Goal: Information Seeking & Learning: Learn about a topic

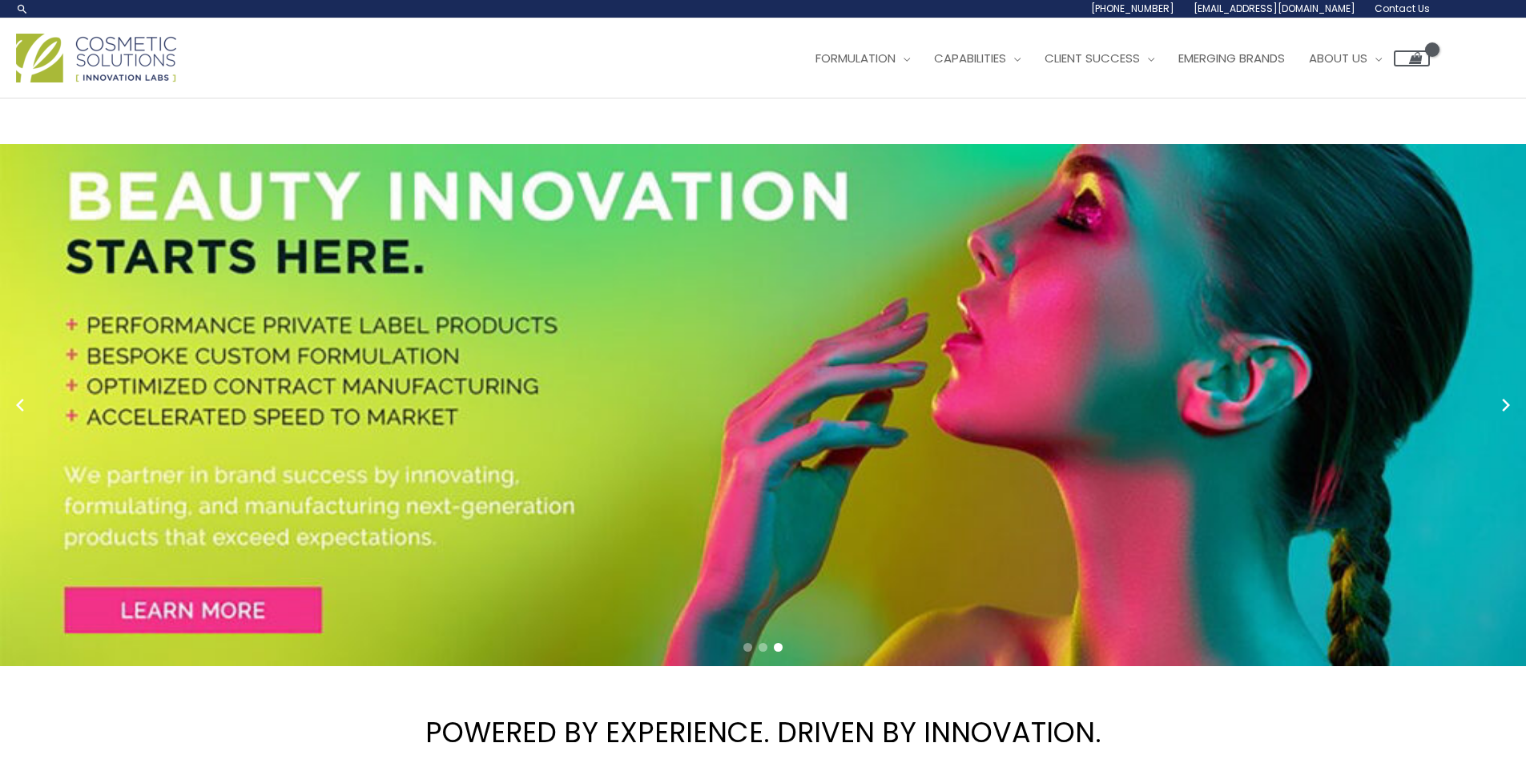
drag, startPoint x: 1430, startPoint y: 154, endPoint x: 1241, endPoint y: 155, distance: 189.0
click at [674, 86] on div "Main Menu Formulation Menu Toggle Research and Innovation Market Ready Formulas…" at bounding box center [763, 58] width 1526 height 57
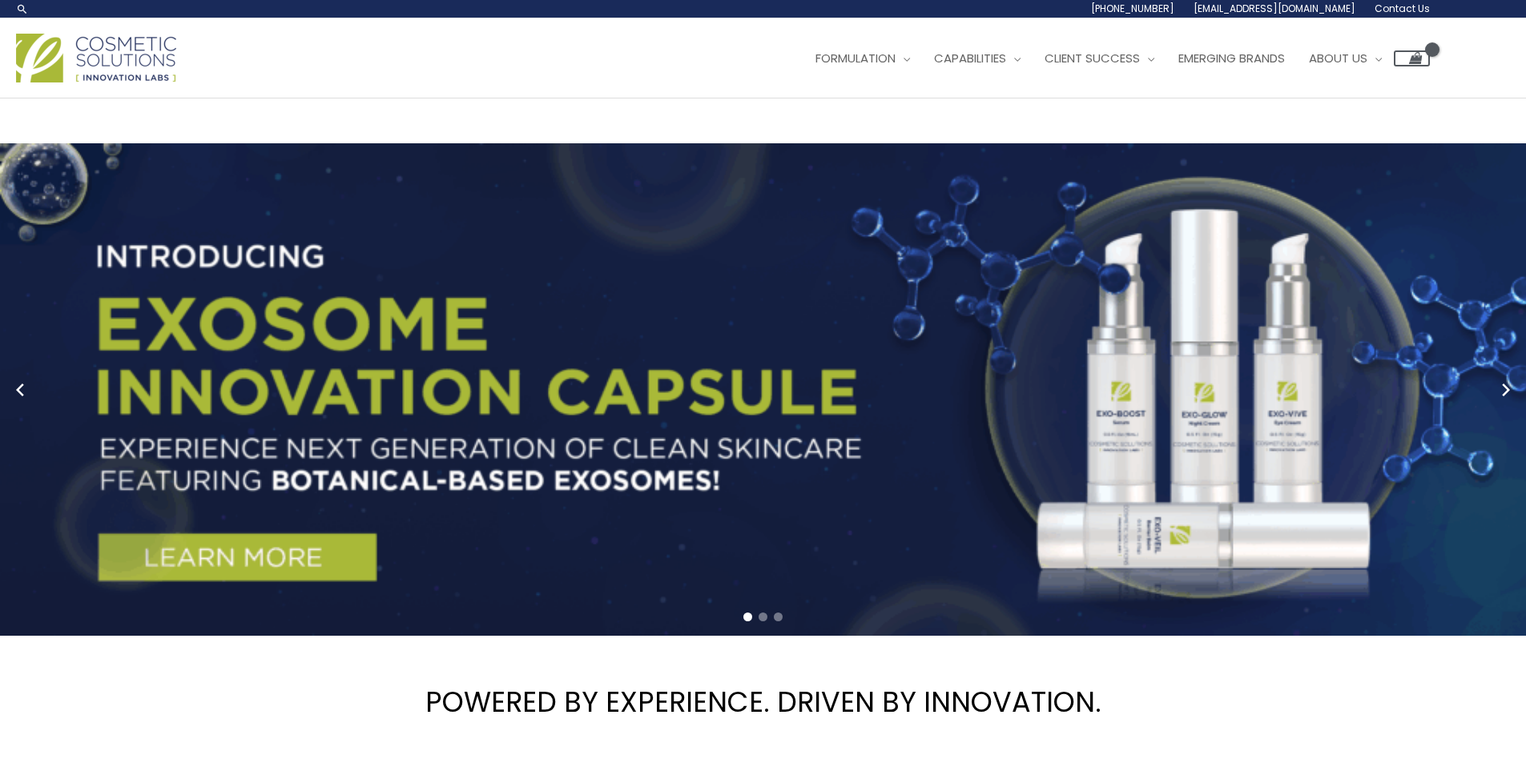
drag, startPoint x: 1438, startPoint y: 152, endPoint x: 1232, endPoint y: 155, distance: 205.9
click at [674, 86] on div "Main Menu Formulation Menu Toggle Research and Innovation Market Ready Formulas…" at bounding box center [763, 58] width 1526 height 57
copy ul "info@naturalskincare.com Contact Us"
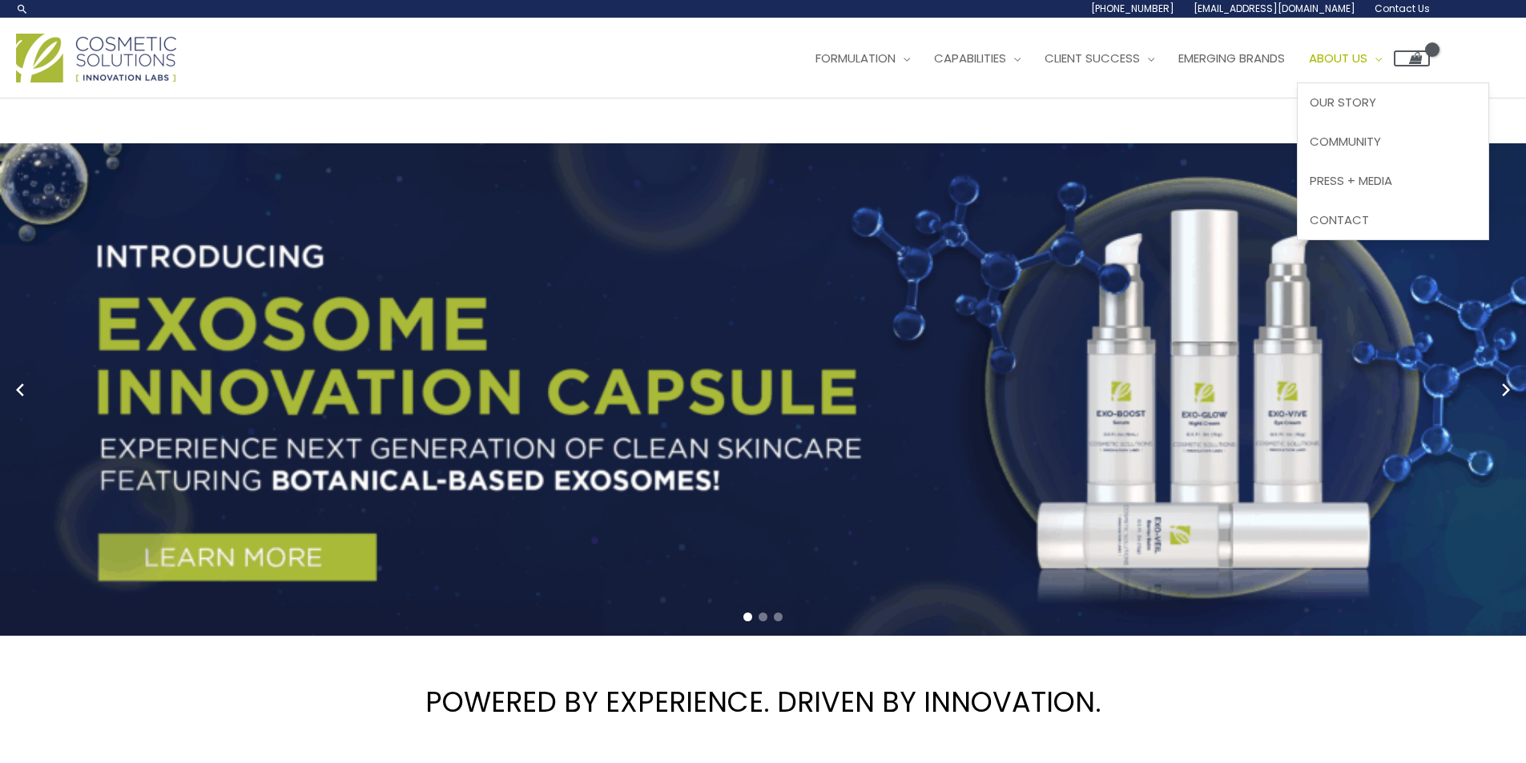
click at [674, 66] on span "About Us" at bounding box center [1338, 58] width 58 height 17
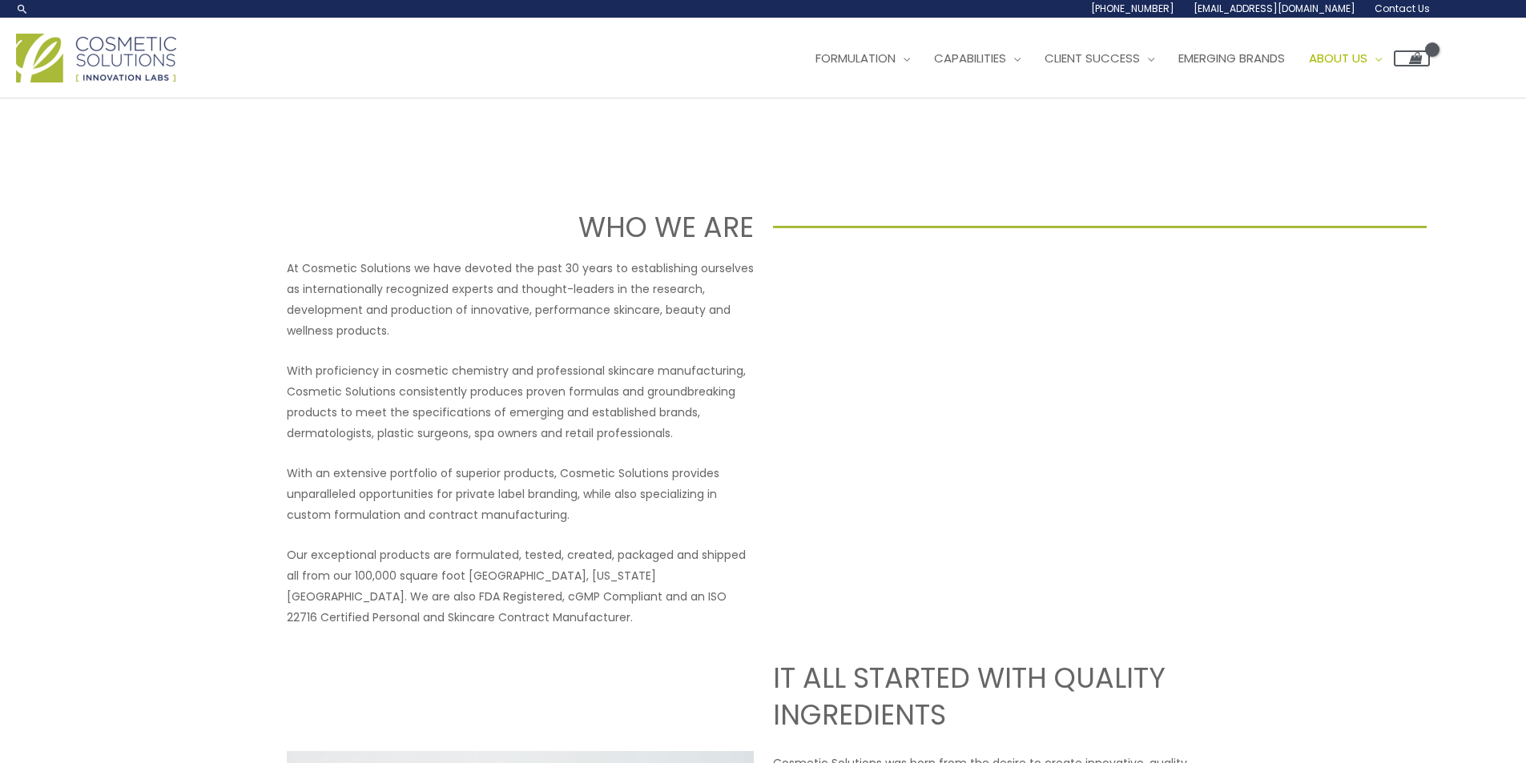
click at [0, 0] on span "Contact Us" at bounding box center [0, 0] width 0 height 0
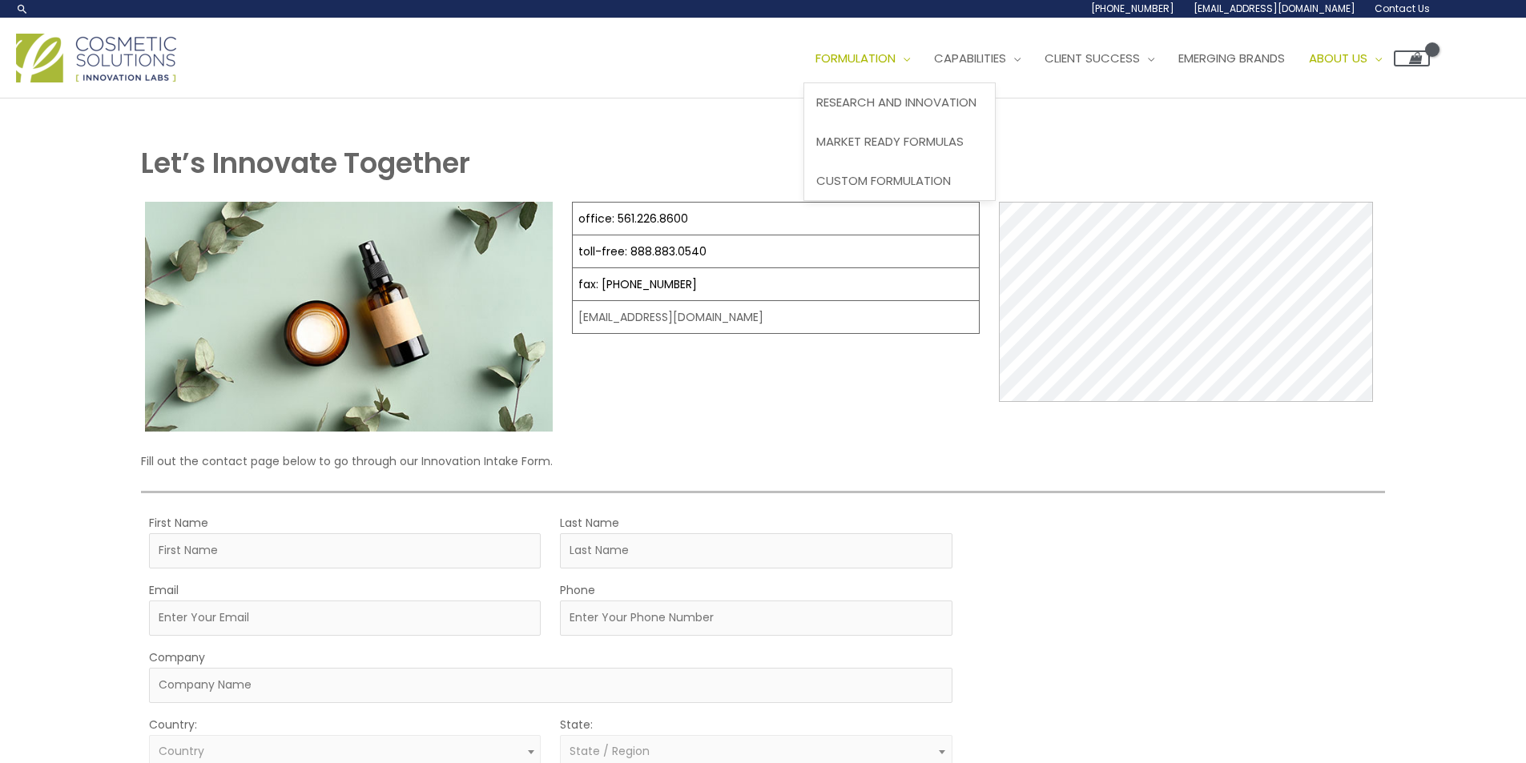
click at [815, 66] on span "Formulation" at bounding box center [855, 58] width 80 height 17
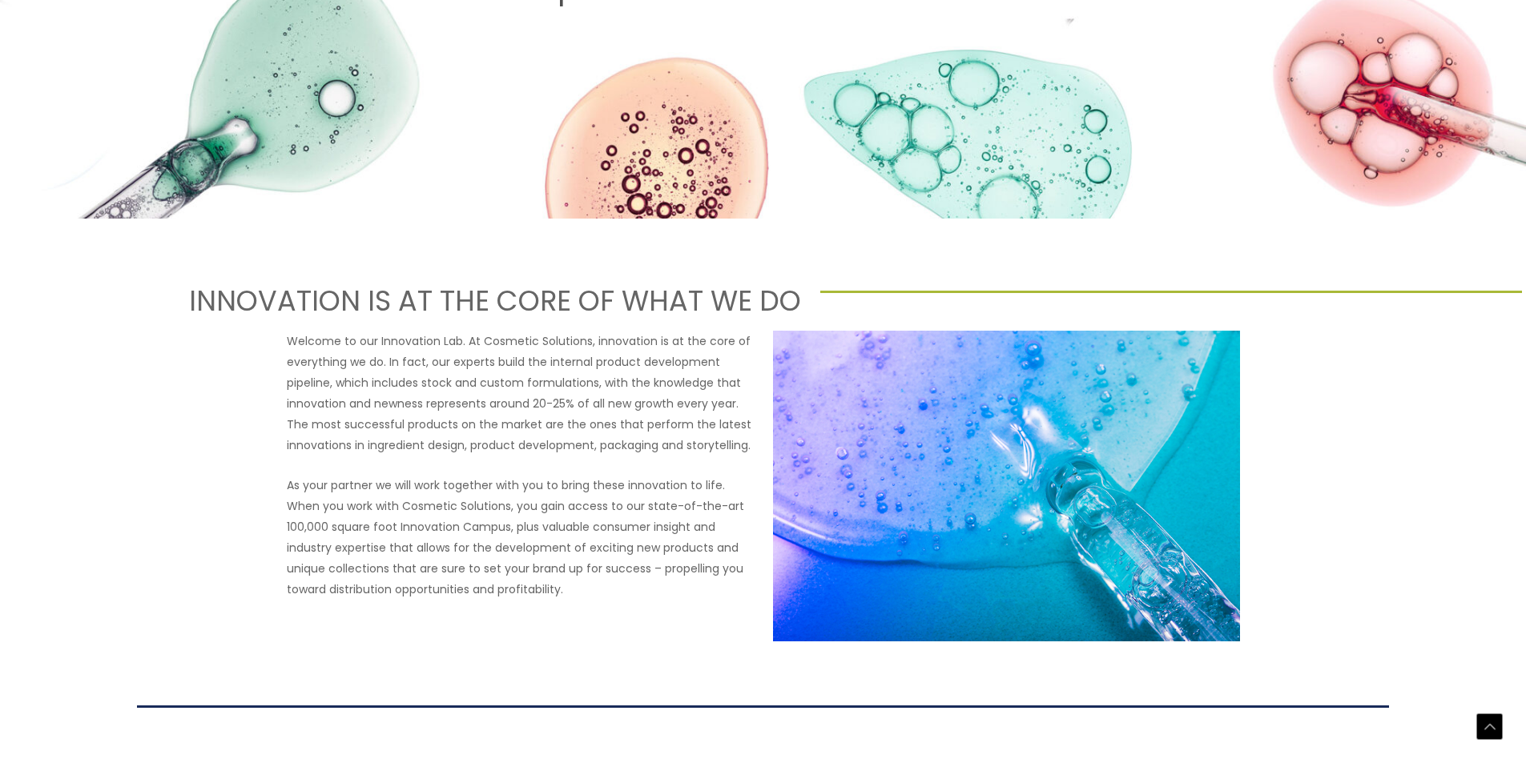
scroll to position [801, 0]
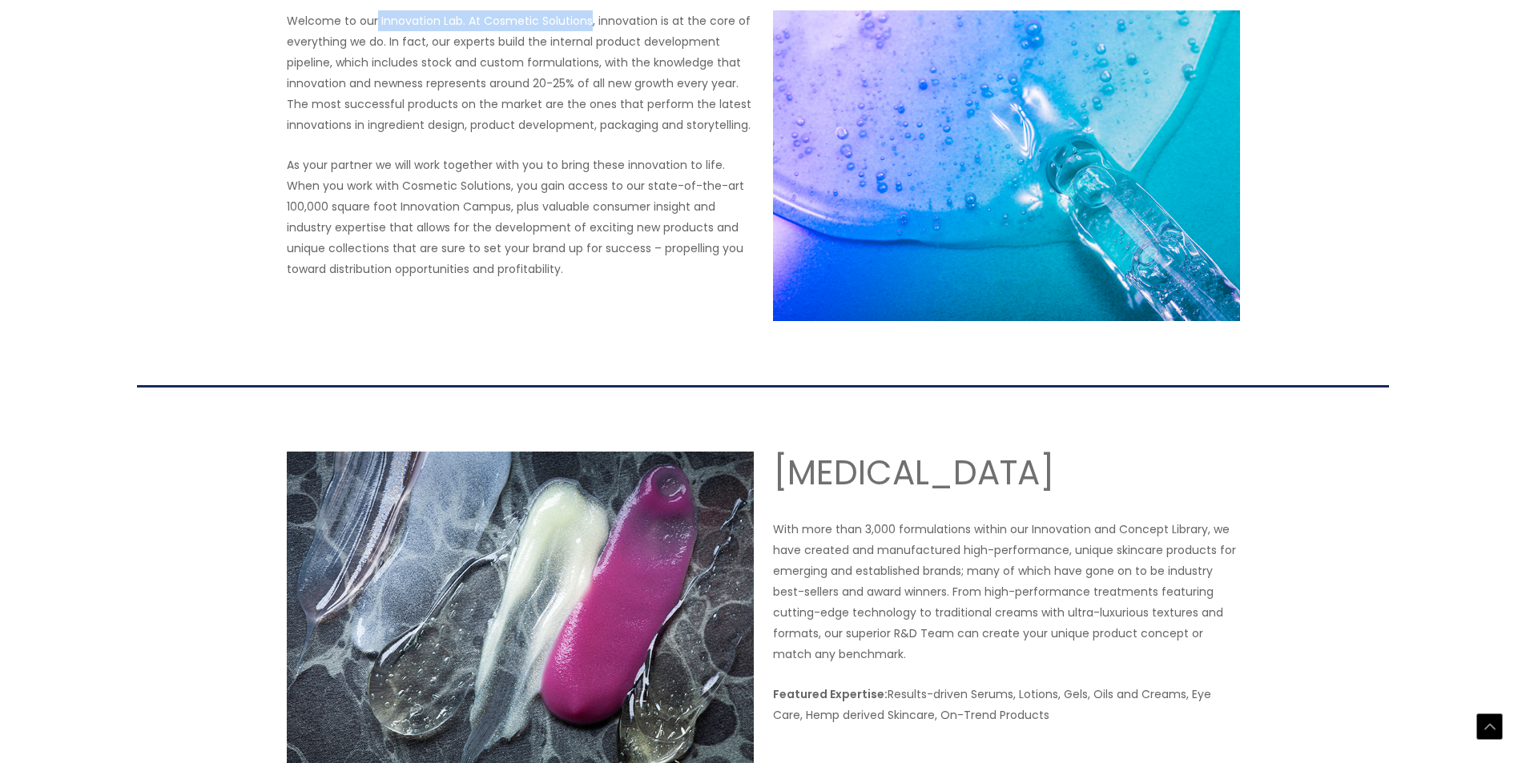
drag, startPoint x: 376, startPoint y: 389, endPoint x: 586, endPoint y: 386, distance: 209.9
click at [586, 135] on p "Welcome to our Innovation Lab. At Cosmetic Solutions, innovation is at the core…" at bounding box center [520, 72] width 467 height 125
copy p "Innovation Lab. At Cosmetic Solutions"
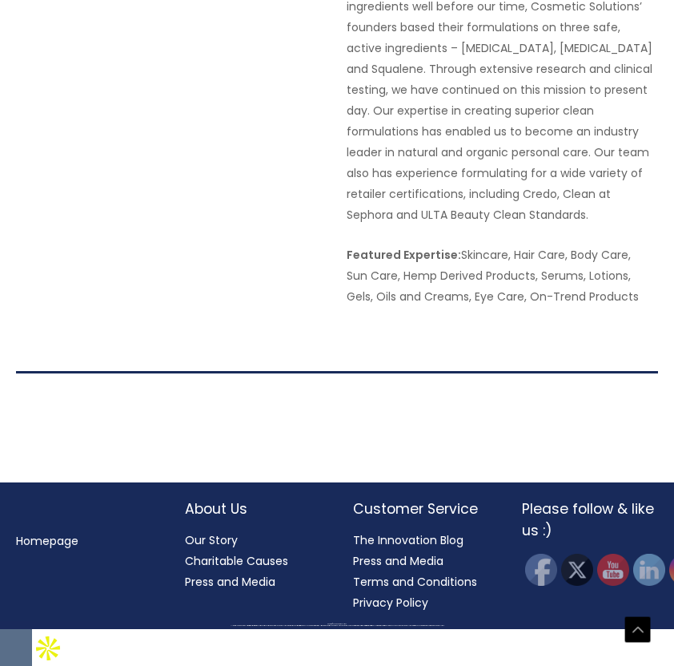
scroll to position [3351, 0]
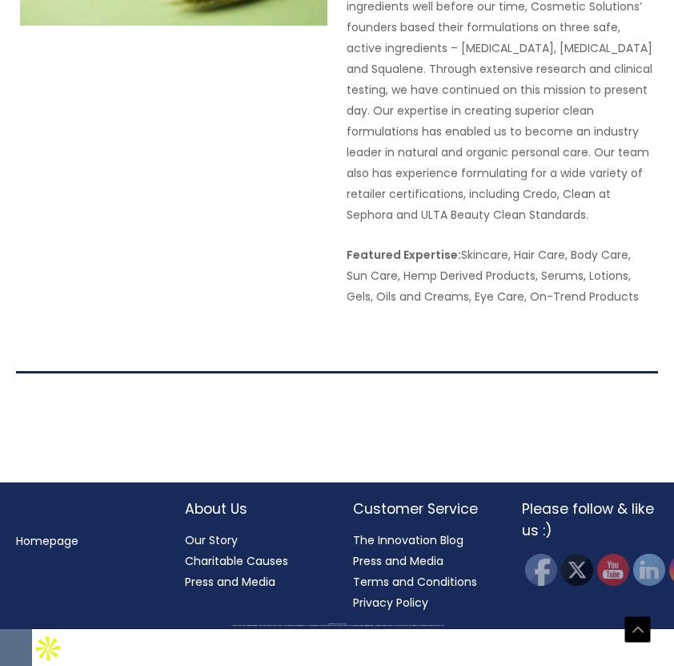
click at [50, 549] on link "Homepage" at bounding box center [47, 541] width 62 height 16
